Goal: Task Accomplishment & Management: Manage account settings

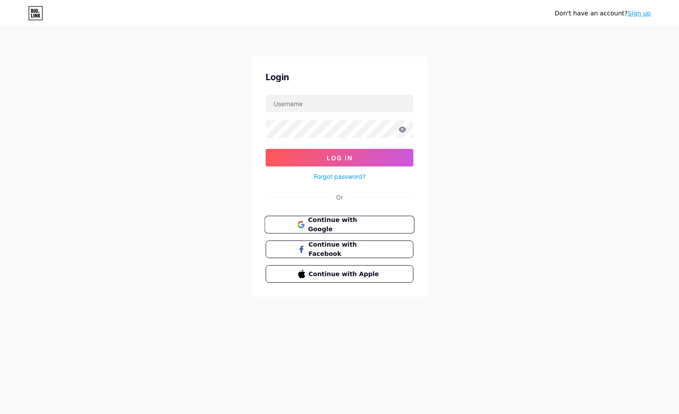
click at [339, 225] on span "Continue with Google" at bounding box center [344, 224] width 73 height 19
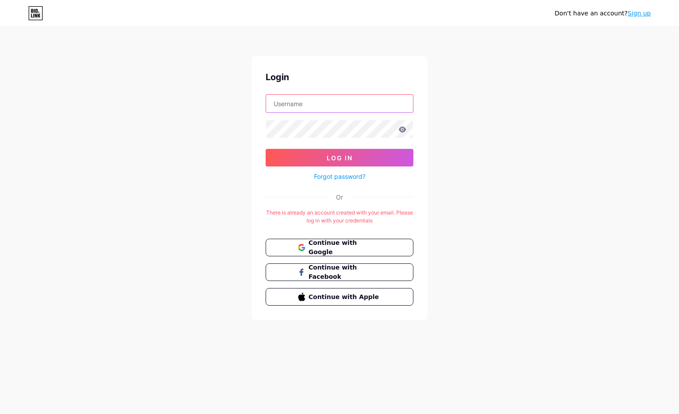
click at [322, 108] on input "text" at bounding box center [339, 104] width 147 height 18
type input "[EMAIL_ADDRESS][DOMAIN_NAME]"
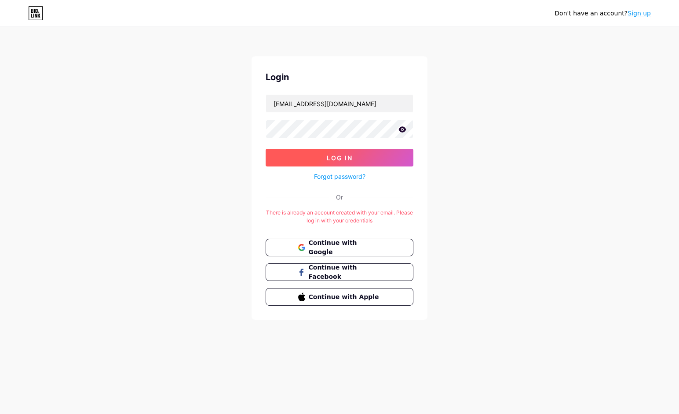
click at [338, 159] on span "Log In" at bounding box center [340, 157] width 26 height 7
click at [340, 153] on button "Log In" at bounding box center [340, 158] width 148 height 18
click at [348, 163] on button "Log In" at bounding box center [340, 158] width 148 height 18
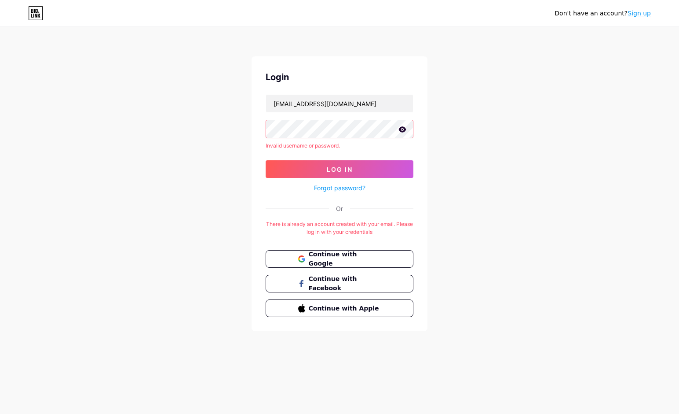
click at [347, 188] on link "Forgot password?" at bounding box center [339, 187] width 51 height 9
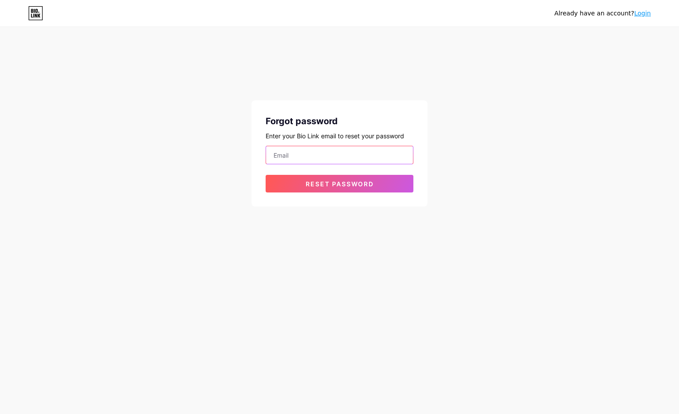
click at [329, 154] on input "email" at bounding box center [339, 155] width 147 height 18
type input "[EMAIL_ADDRESS][DOMAIN_NAME]"
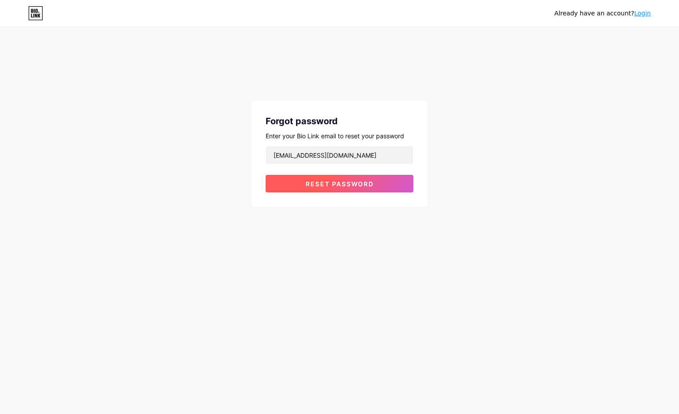
click at [322, 187] on button "Reset password" at bounding box center [340, 184] width 148 height 18
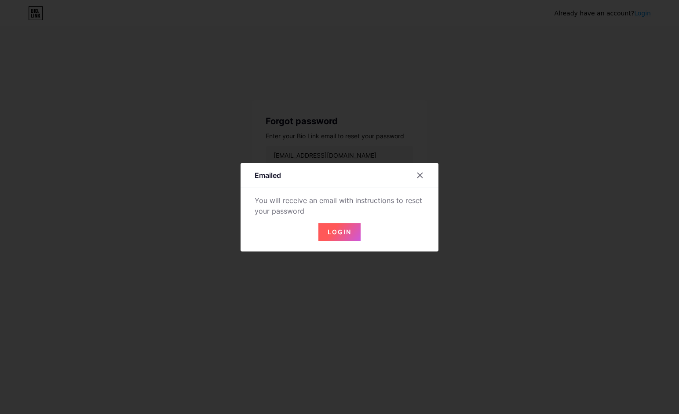
click at [346, 221] on div "Login" at bounding box center [340, 226] width 198 height 28
click at [345, 231] on span "Login" at bounding box center [340, 231] width 24 height 7
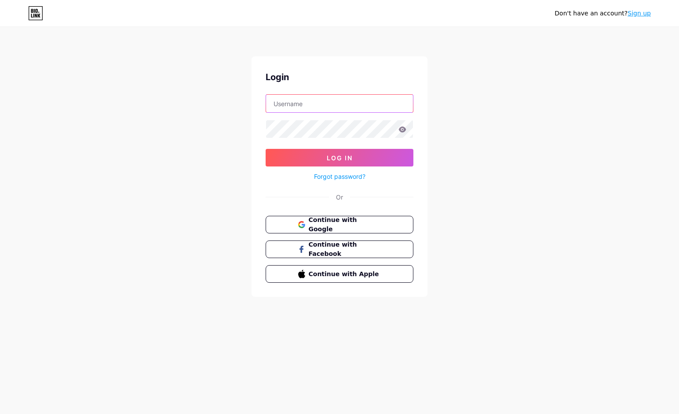
click at [304, 111] on input "text" at bounding box center [339, 104] width 147 height 18
type input "[EMAIL_ADDRESS][DOMAIN_NAME]"
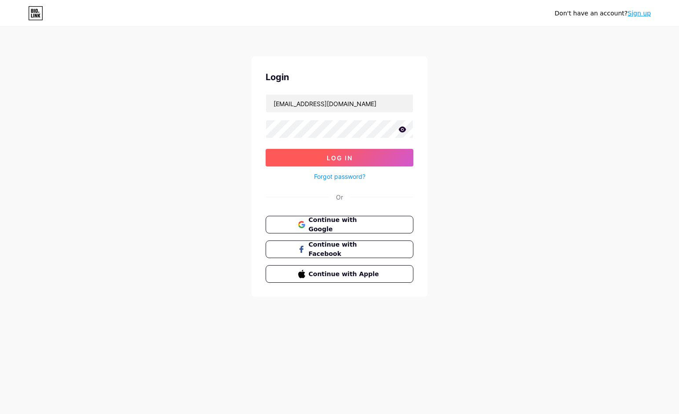
click at [315, 160] on button "Log In" at bounding box center [340, 158] width 148 height 18
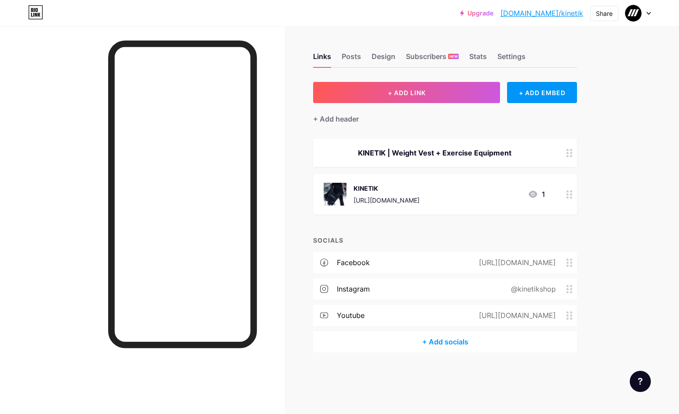
click at [646, 13] on div at bounding box center [639, 13] width 26 height 16
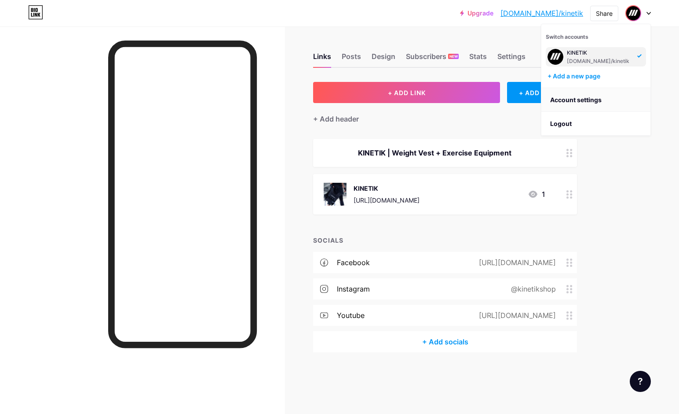
click at [589, 100] on link "Account settings" at bounding box center [596, 100] width 109 height 24
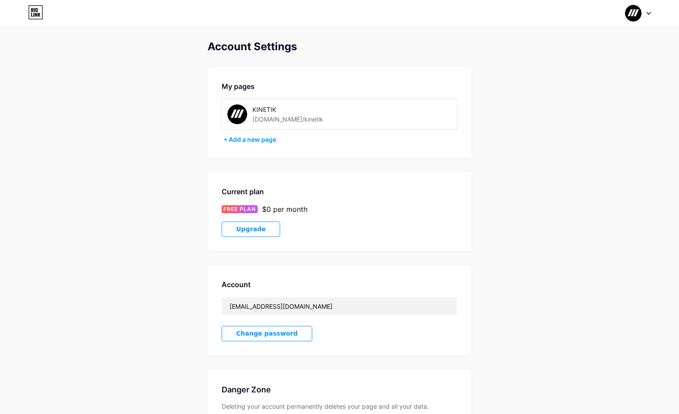
click at [644, 16] on div at bounding box center [639, 13] width 26 height 16
click at [590, 99] on link "Dashboard" at bounding box center [596, 100] width 109 height 24
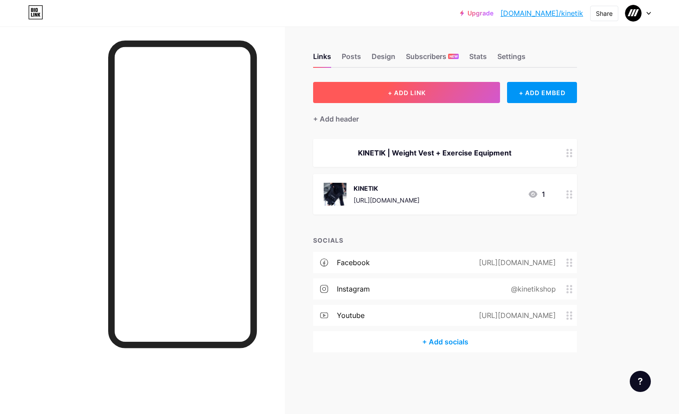
click at [427, 90] on button "+ ADD LINK" at bounding box center [406, 92] width 187 height 21
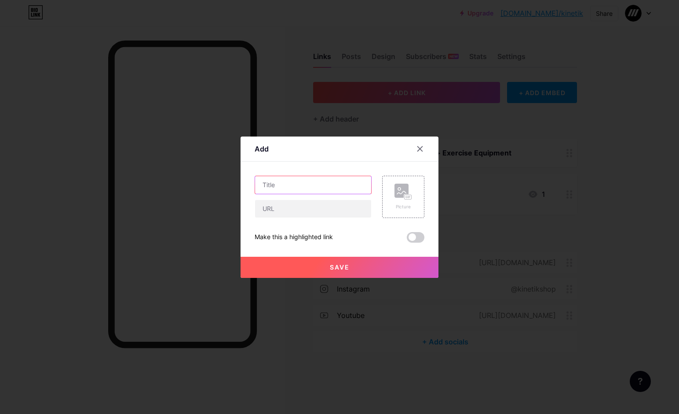
click at [304, 183] on input "text" at bounding box center [313, 185] width 116 height 18
type input "Vægtvest"
click at [299, 206] on input "text" at bounding box center [313, 209] width 116 height 18
paste input "[URL][DOMAIN_NAME]"
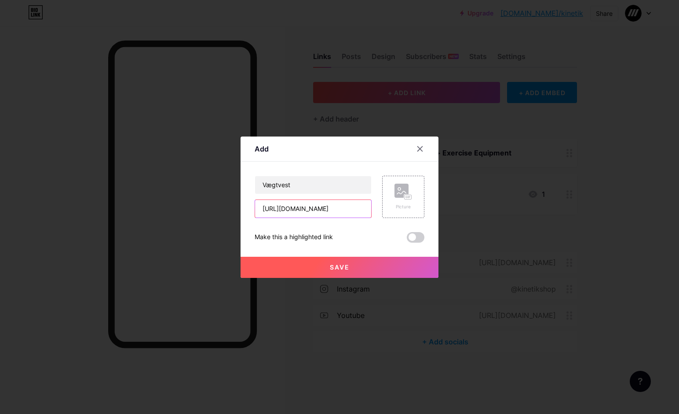
type input "[URL][DOMAIN_NAME]"
click at [348, 228] on div "Vægtvest [URL][DOMAIN_NAME] Picture Make this a highlighted link Save" at bounding box center [340, 209] width 170 height 67
click at [342, 266] on span "Save" at bounding box center [340, 266] width 20 height 7
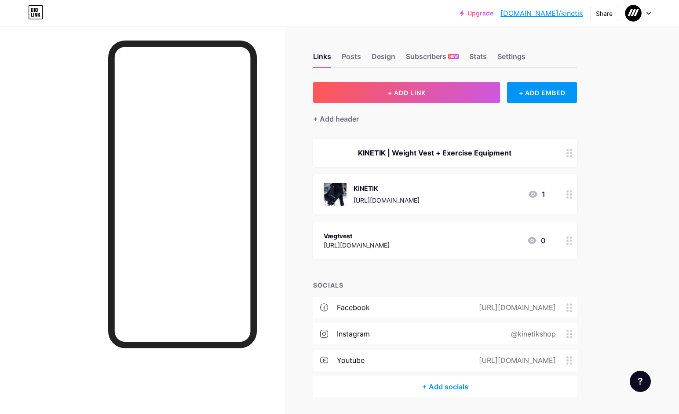
drag, startPoint x: 569, startPoint y: 191, endPoint x: 191, endPoint y: 7, distance: 420.5
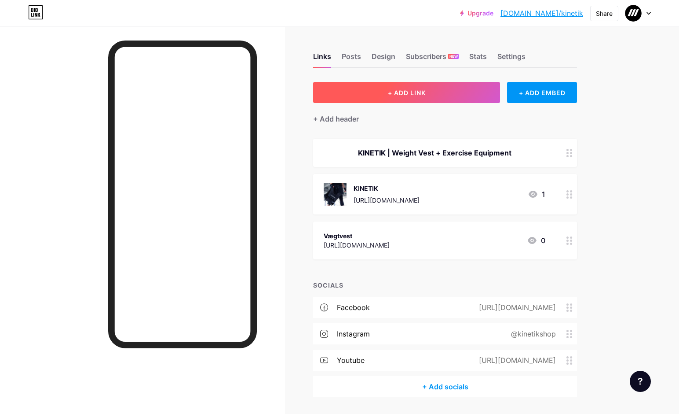
click at [438, 92] on button "+ ADD LINK" at bounding box center [406, 92] width 187 height 21
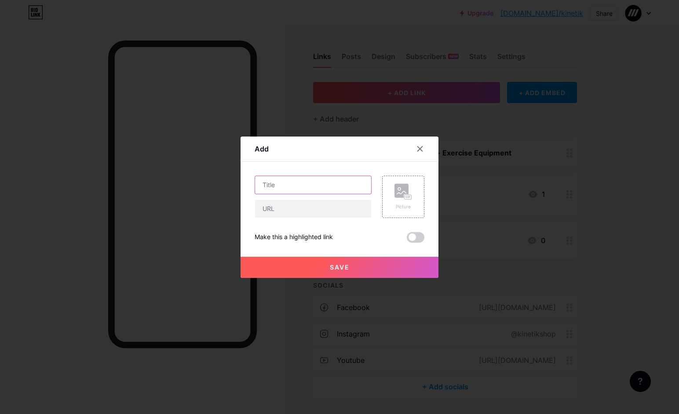
click at [319, 182] on input "text" at bounding box center [313, 185] width 116 height 18
click at [309, 207] on input "text" at bounding box center [313, 209] width 116 height 18
paste input "[URL][DOMAIN_NAME]"
type input "[URL][DOMAIN_NAME]"
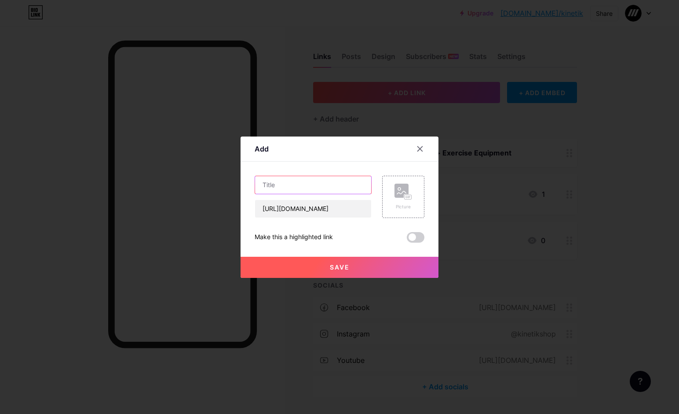
click at [294, 182] on input "text" at bounding box center [313, 185] width 116 height 18
type input "Parallettes"
click at [345, 268] on span "Save" at bounding box center [340, 266] width 20 height 7
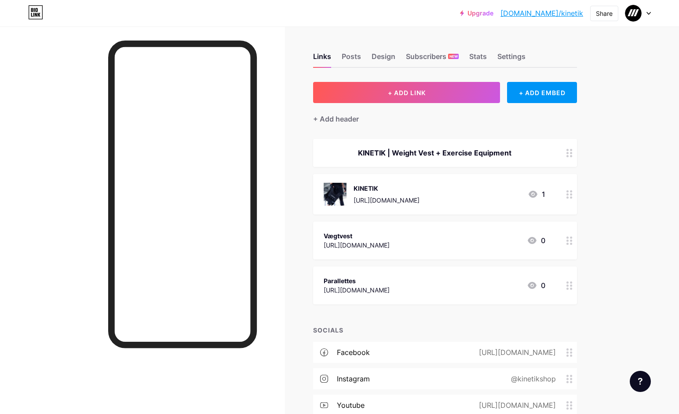
drag, startPoint x: 569, startPoint y: 156, endPoint x: 210, endPoint y: 2, distance: 390.2
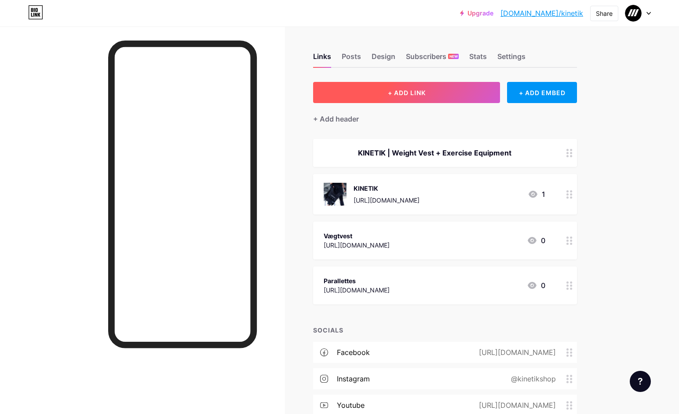
click at [416, 90] on span "+ ADD LINK" at bounding box center [407, 92] width 38 height 7
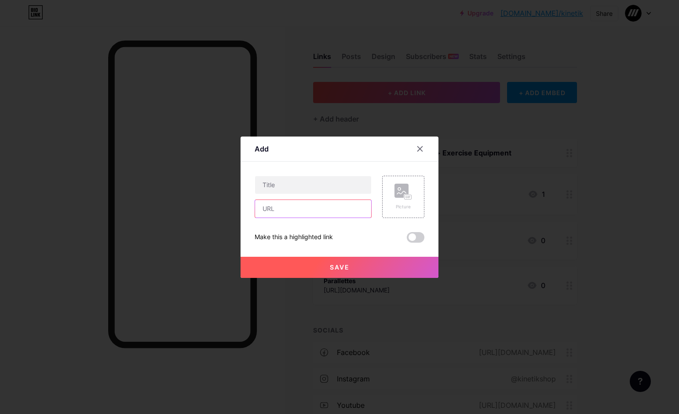
click at [316, 211] on input "text" at bounding box center [313, 209] width 116 height 18
paste input "[URL][DOMAIN_NAME]"
type input "[URL][DOMAIN_NAME]"
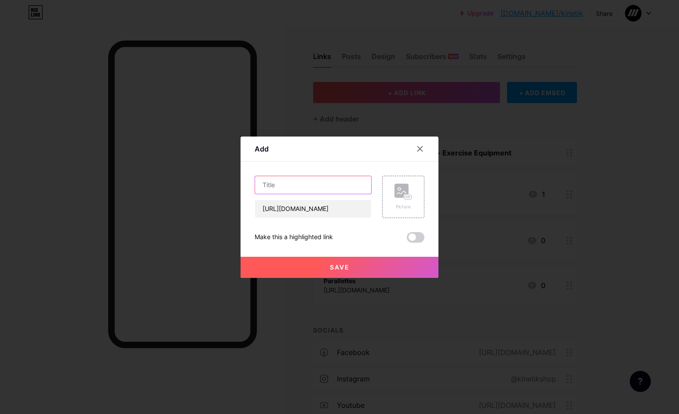
click at [305, 189] on input "text" at bounding box center [313, 185] width 116 height 18
click at [264, 185] on input "Træningselastikker" at bounding box center [313, 185] width 116 height 18
type input "Træningselastikker"
click at [352, 267] on button "Save" at bounding box center [340, 266] width 198 height 21
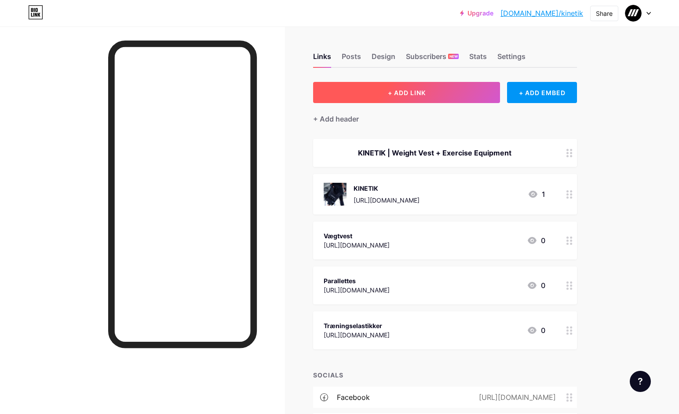
click at [454, 93] on button "+ ADD LINK" at bounding box center [406, 92] width 187 height 21
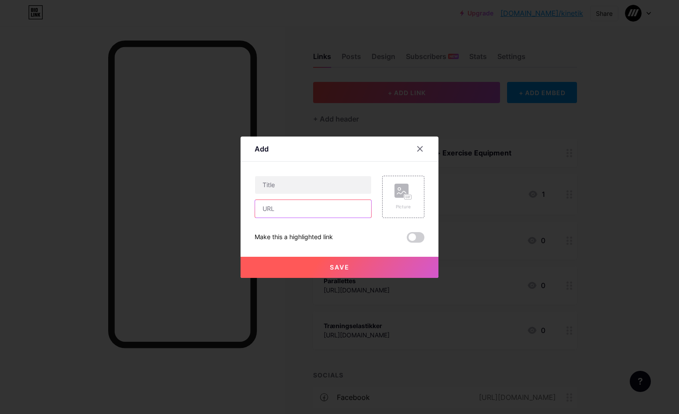
click at [294, 214] on input "text" at bounding box center [313, 209] width 116 height 18
paste input "[URL][DOMAIN_NAME]"
type input "[URL][DOMAIN_NAME]"
click at [290, 189] on input "text" at bounding box center [313, 185] width 116 height 18
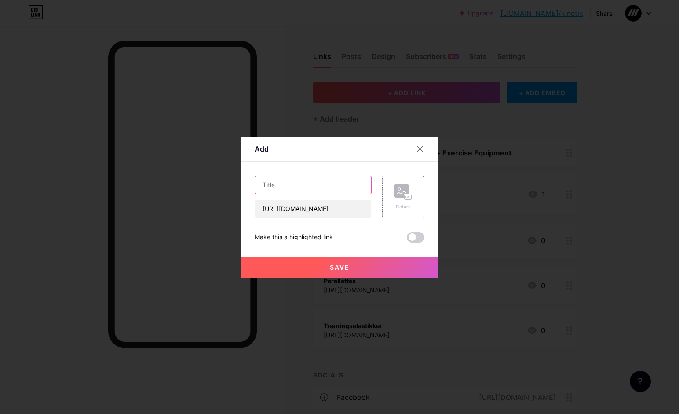
scroll to position [0, 0]
type input "Træningsmåtte"
click at [355, 265] on button "Save" at bounding box center [340, 266] width 198 height 21
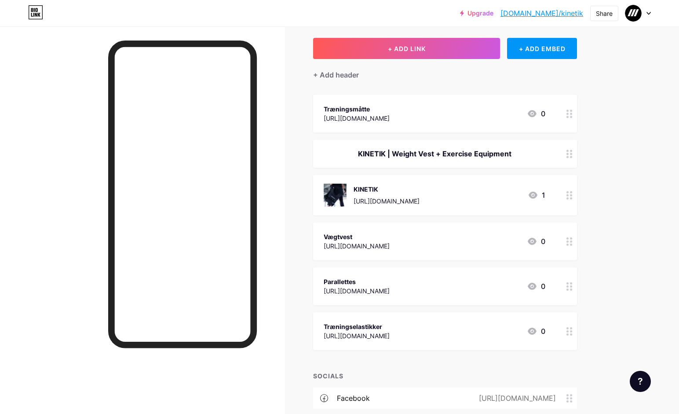
scroll to position [50, 0]
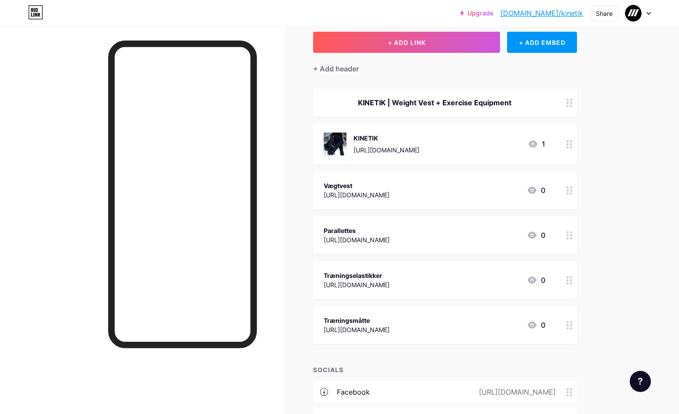
drag, startPoint x: 572, startPoint y: 105, endPoint x: 245, endPoint y: 9, distance: 340.6
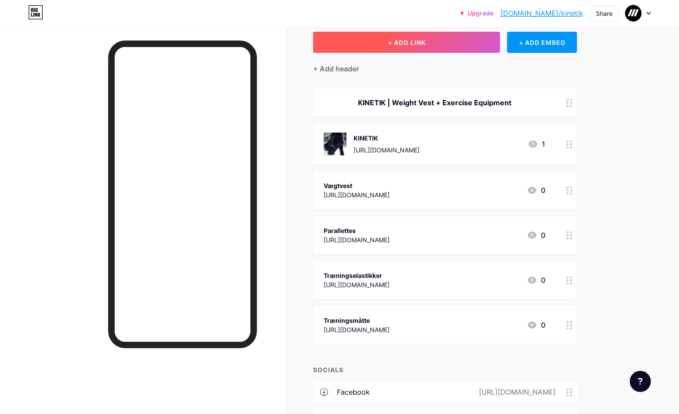
click at [410, 45] on span "+ ADD LINK" at bounding box center [407, 42] width 38 height 7
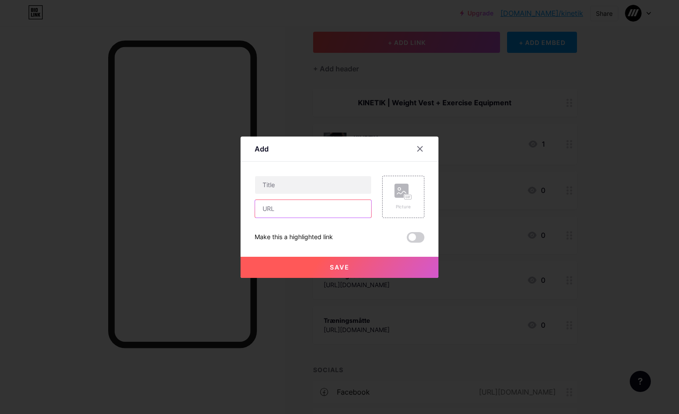
click at [278, 208] on input "text" at bounding box center [313, 209] width 116 height 18
paste input "[URL][DOMAIN_NAME]"
type input "[URL][DOMAIN_NAME]"
click at [278, 189] on input "text" at bounding box center [313, 185] width 116 height 18
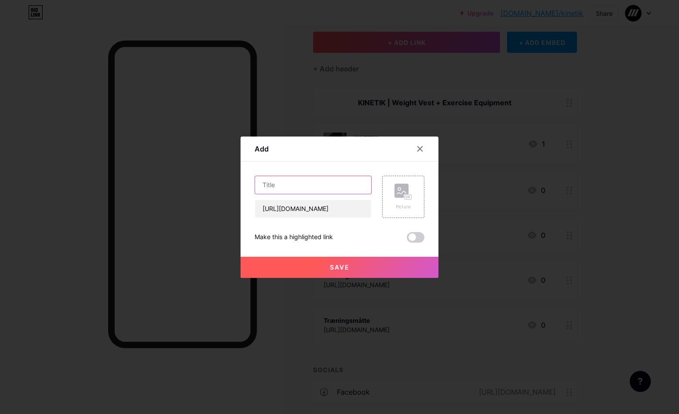
scroll to position [0, 0]
type input "Træningsudstyr"
click at [335, 265] on span "Save" at bounding box center [340, 266] width 20 height 7
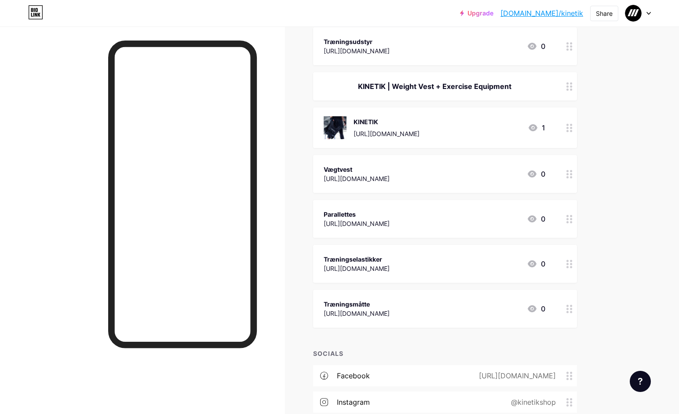
scroll to position [99, 0]
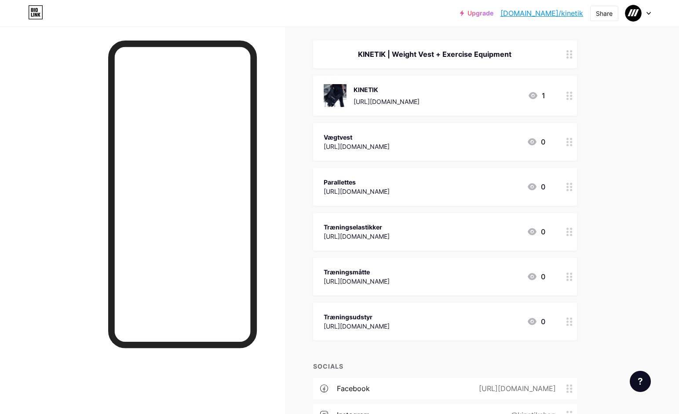
drag, startPoint x: 571, startPoint y: 64, endPoint x: 209, endPoint y: 1, distance: 367.5
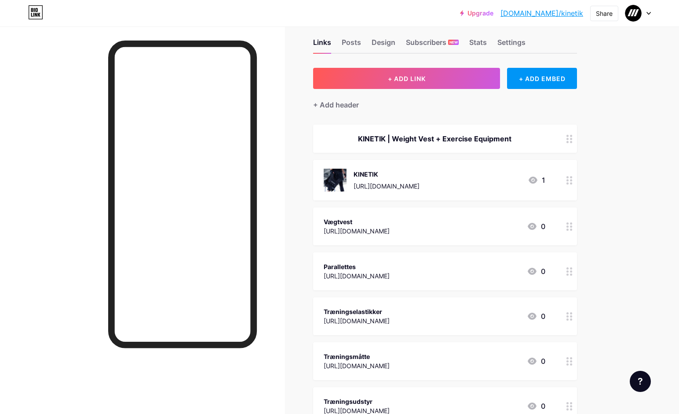
scroll to position [4, 0]
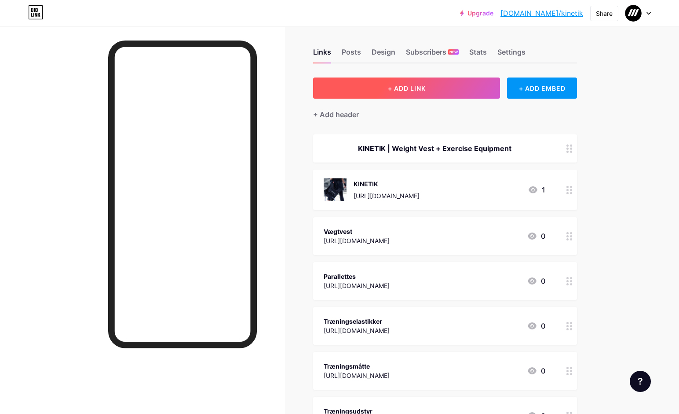
click at [453, 91] on button "+ ADD LINK" at bounding box center [406, 87] width 187 height 21
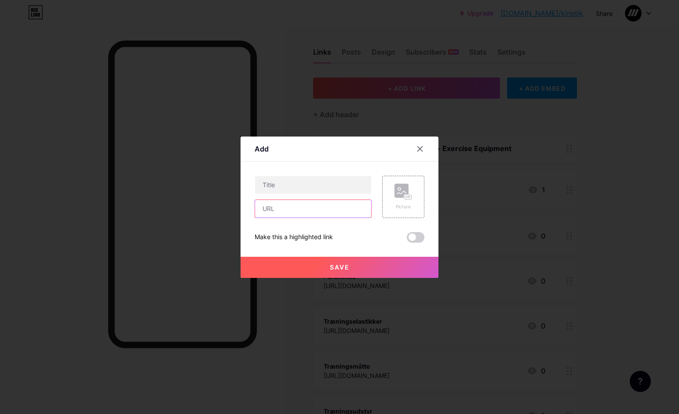
click at [306, 213] on input "text" at bounding box center [313, 209] width 116 height 18
paste input "[URL][DOMAIN_NAME]"
type input "[URL][DOMAIN_NAME]"
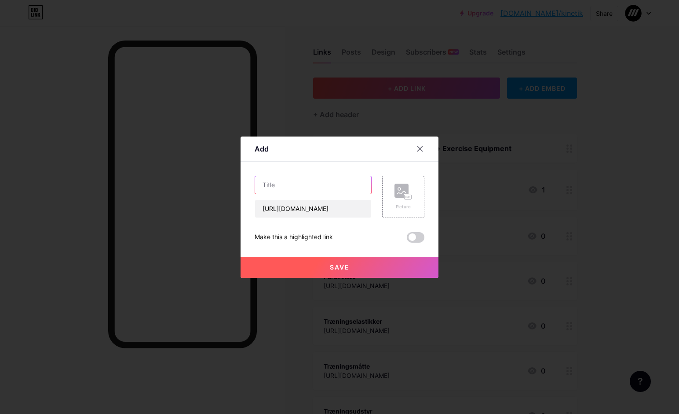
click at [307, 189] on input "text" at bounding box center [313, 185] width 116 height 18
type input "Drikkedunk"
click at [359, 266] on button "Save" at bounding box center [340, 266] width 198 height 21
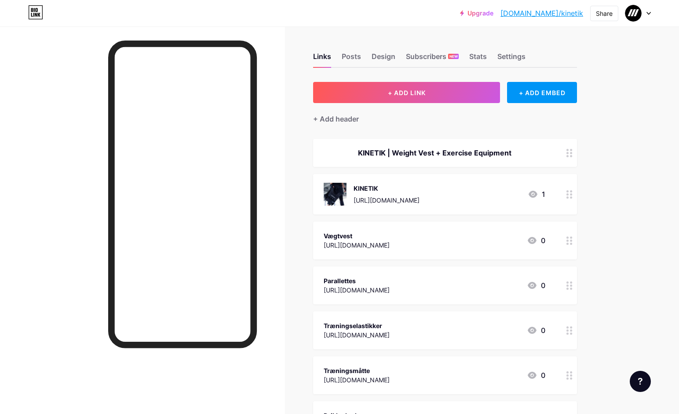
drag, startPoint x: 569, startPoint y: 278, endPoint x: 235, endPoint y: 2, distance: 433.1
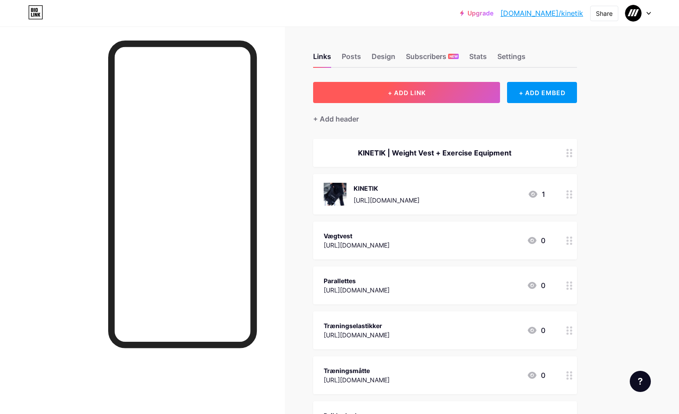
click at [404, 85] on button "+ ADD LINK" at bounding box center [406, 92] width 187 height 21
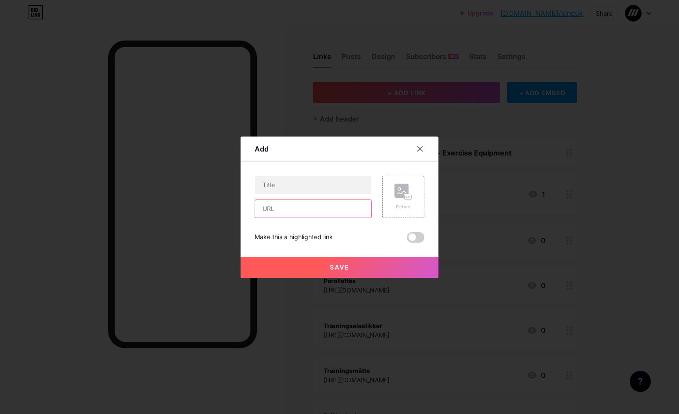
click at [286, 212] on input "text" at bounding box center [313, 209] width 116 height 18
paste input "[URL][DOMAIN_NAME]"
type input "[URL][DOMAIN_NAME]"
click at [287, 187] on input "text" at bounding box center [313, 185] width 116 height 18
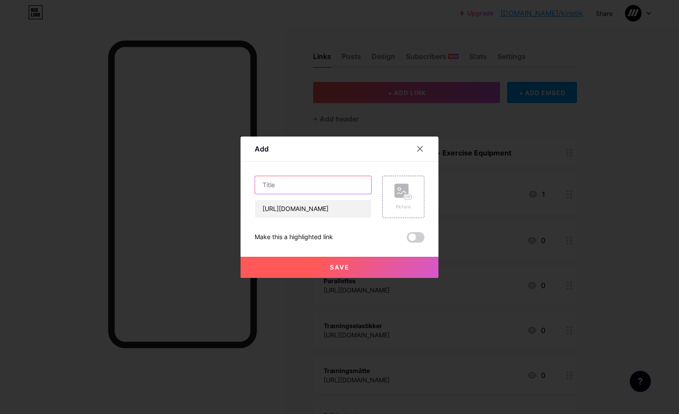
scroll to position [0, 0]
type input "Calisthenics Workouts"
click at [348, 266] on span "Save" at bounding box center [340, 266] width 20 height 7
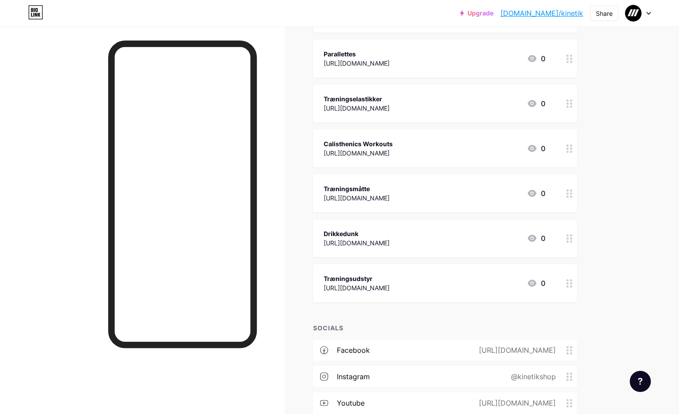
scroll to position [215, 0]
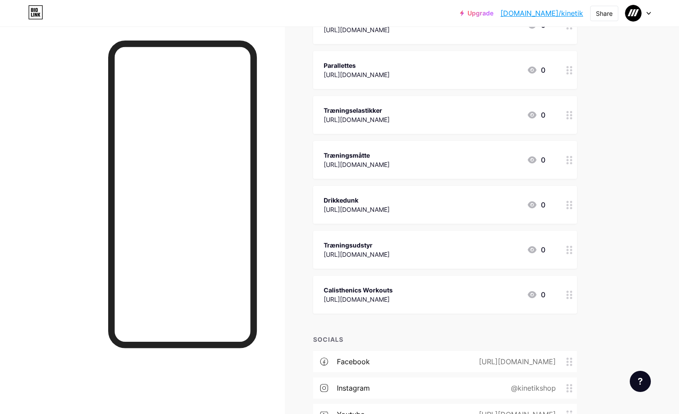
click at [390, 246] on div "Træningsudstyr" at bounding box center [357, 244] width 66 height 9
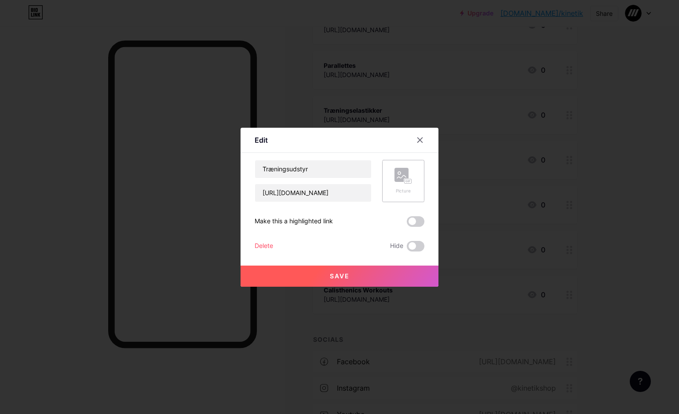
click at [408, 196] on div "Picture" at bounding box center [403, 181] width 42 height 42
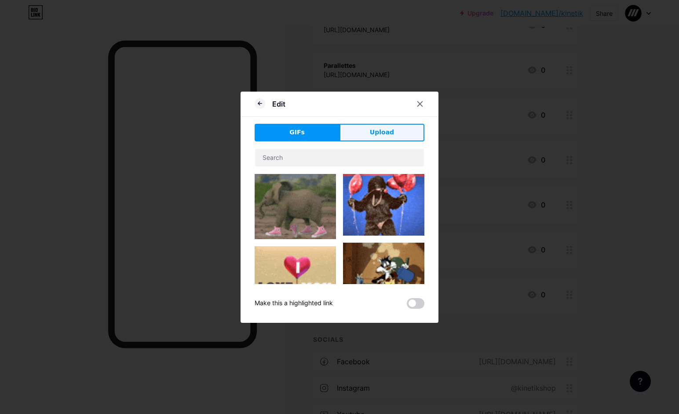
click at [359, 133] on button "Upload" at bounding box center [382, 133] width 85 height 18
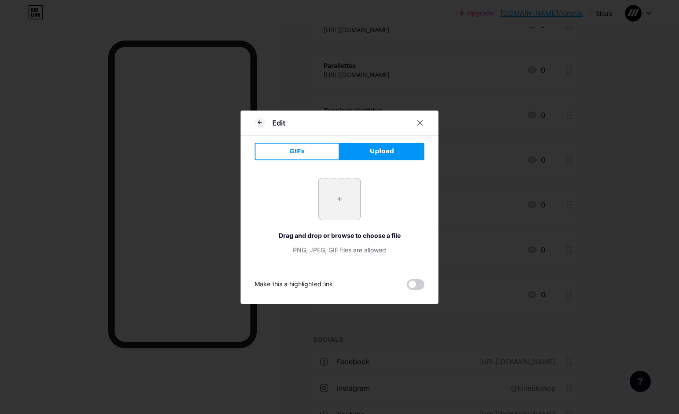
click at [335, 203] on input "file" at bounding box center [339, 198] width 41 height 41
type input "C:\fakepath\Træningsudstyr - KINETIK - Vægtveste og træningsudstyr.jpg"
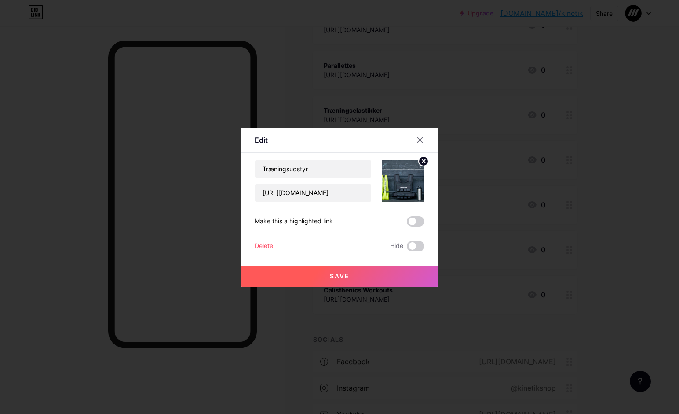
click at [343, 273] on span "Save" at bounding box center [340, 275] width 20 height 7
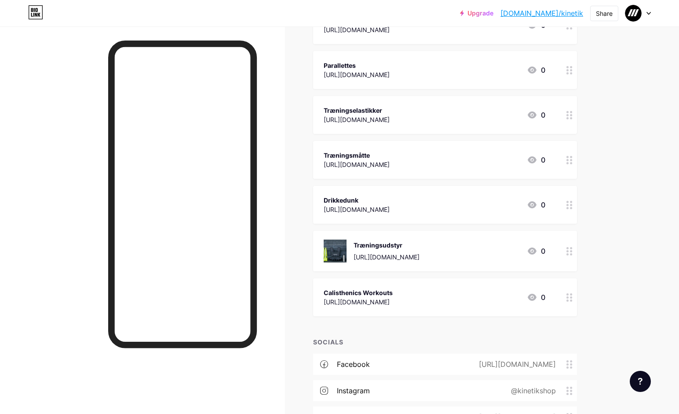
click at [393, 288] on div "Calisthenics Workouts" at bounding box center [358, 292] width 69 height 9
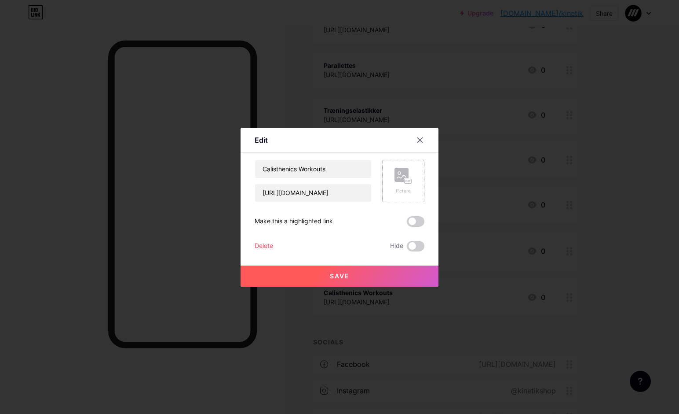
click at [402, 188] on div "Picture" at bounding box center [404, 190] width 18 height 7
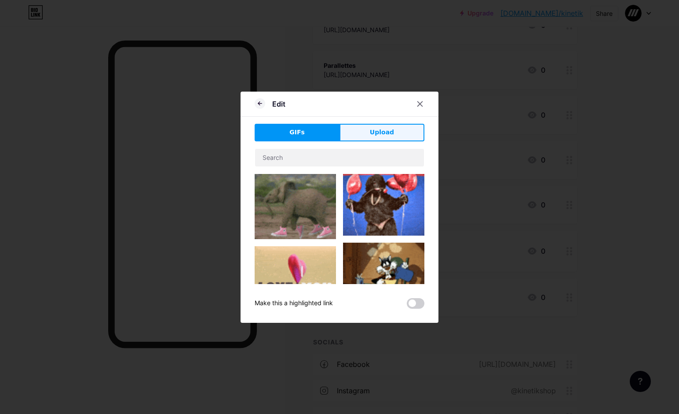
click at [384, 135] on span "Upload" at bounding box center [382, 132] width 24 height 9
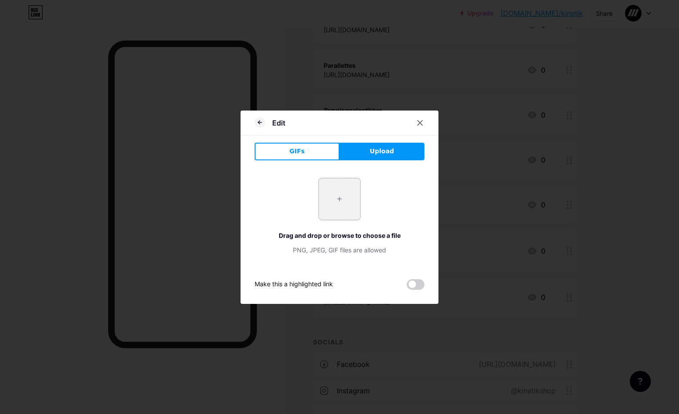
click at [344, 199] on input "file" at bounding box center [339, 198] width 41 height 41
type input "C:\fakepath\Vægtvest Træningsprogram- KINETIK - Ice + Black.png"
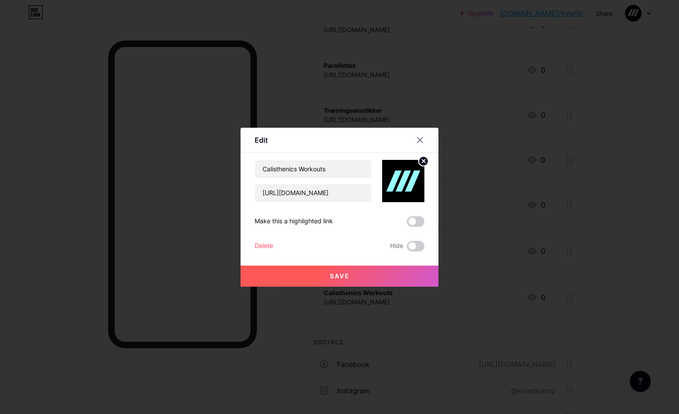
click at [372, 276] on button "Save" at bounding box center [340, 275] width 198 height 21
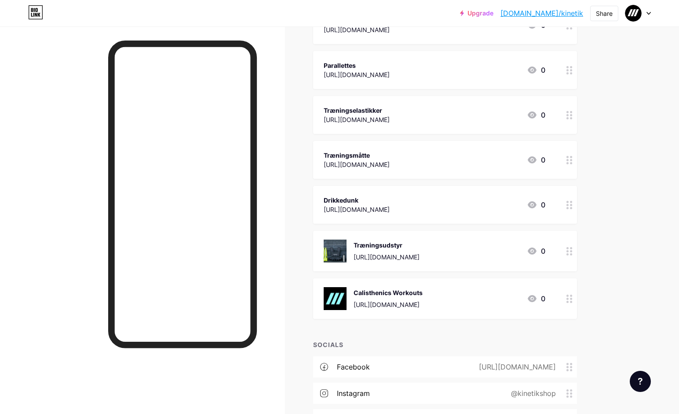
scroll to position [0, 0]
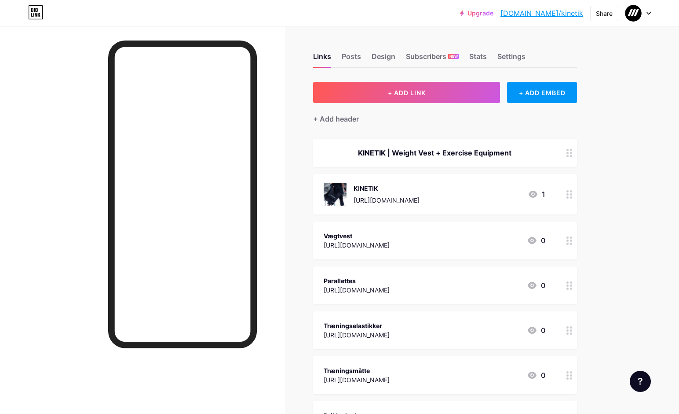
click at [558, 11] on link "[DOMAIN_NAME]/kinetik" at bounding box center [542, 13] width 83 height 11
